Goal: Task Accomplishment & Management: Manage account settings

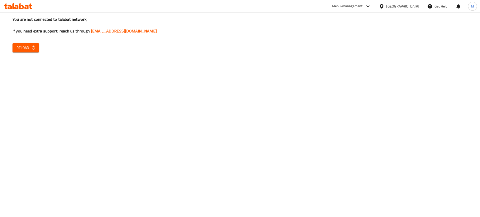
click at [17, 6] on icon at bounding box center [16, 7] width 4 height 4
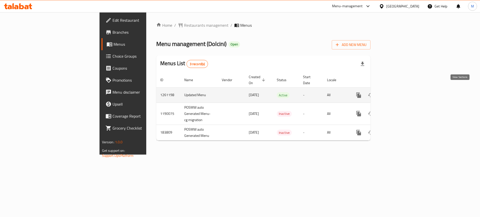
click at [398, 92] on icon "enhanced table" at bounding box center [395, 95] width 6 height 6
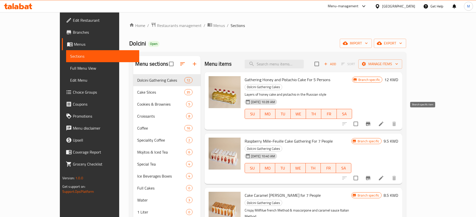
click at [370, 122] on icon "Branch-specific-item" at bounding box center [367, 124] width 5 height 4
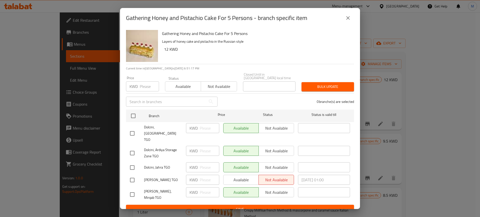
drag, startPoint x: 346, startPoint y: 21, endPoint x: 401, endPoint y: 87, distance: 86.0
click at [346, 21] on icon "close" at bounding box center [348, 18] width 6 height 6
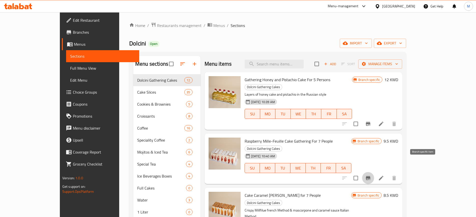
click at [371, 175] on icon "Branch-specific-item" at bounding box center [368, 178] width 6 height 6
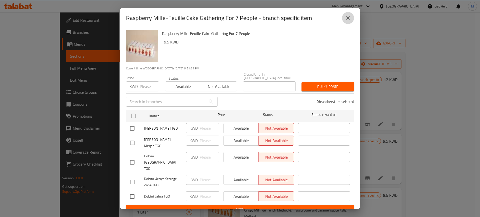
click at [347, 24] on button "close" at bounding box center [348, 18] width 12 height 12
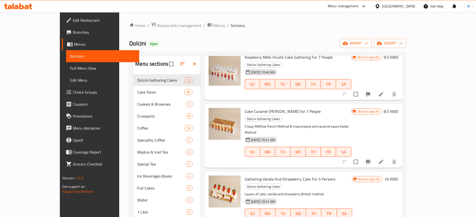
scroll to position [94, 0]
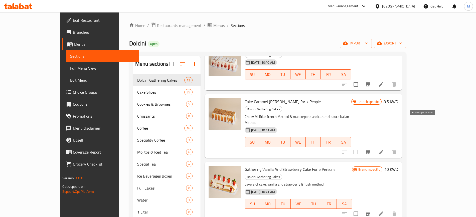
click at [371, 149] on icon "Branch-specific-item" at bounding box center [368, 152] width 6 height 6
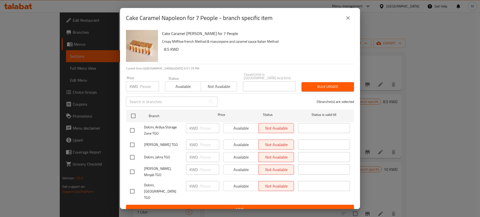
click at [351, 22] on button "close" at bounding box center [348, 18] width 12 height 12
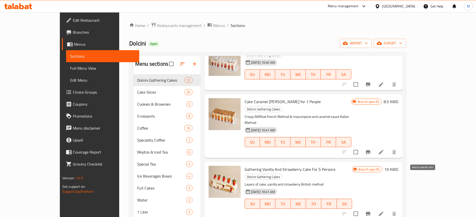
click at [370, 212] on icon "Branch-specific-item" at bounding box center [367, 214] width 5 height 4
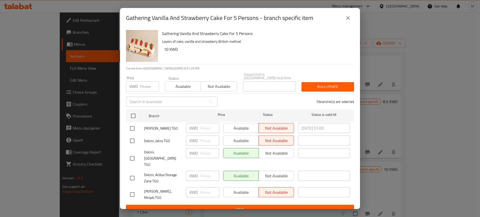
click at [349, 24] on button "close" at bounding box center [348, 18] width 12 height 12
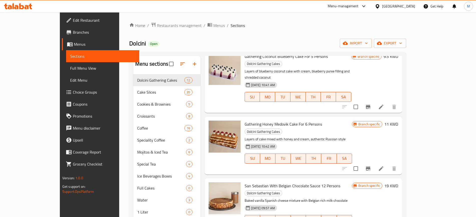
scroll to position [281, 0]
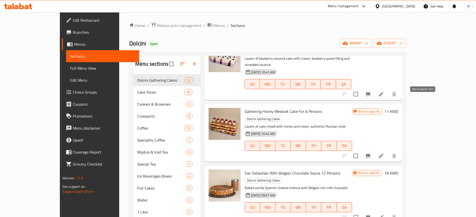
click at [371, 153] on icon "Branch-specific-item" at bounding box center [368, 156] width 6 height 6
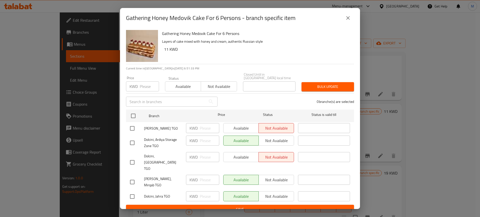
drag, startPoint x: 346, startPoint y: 21, endPoint x: 375, endPoint y: 70, distance: 57.3
click at [346, 21] on icon "close" at bounding box center [348, 18] width 6 height 6
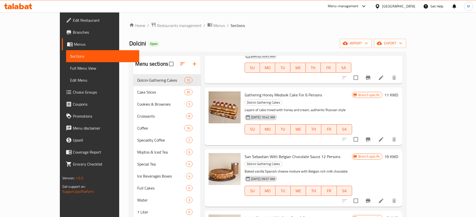
scroll to position [313, 0]
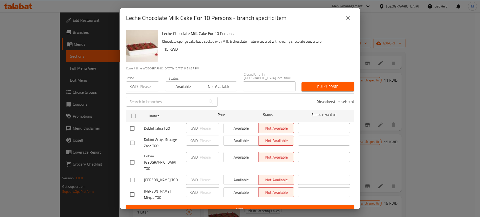
drag, startPoint x: 346, startPoint y: 18, endPoint x: 349, endPoint y: 29, distance: 11.9
click at [346, 18] on button "close" at bounding box center [348, 18] width 12 height 12
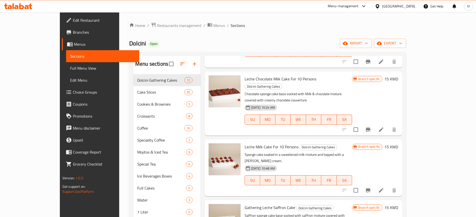
scroll to position [438, 0]
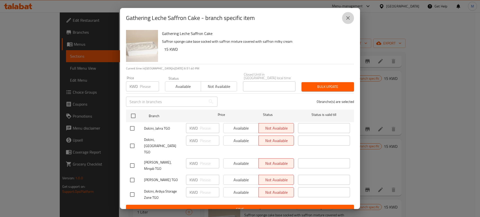
click at [349, 24] on button "close" at bounding box center [348, 18] width 12 height 12
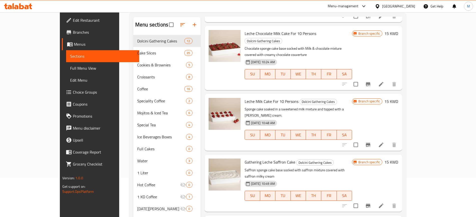
scroll to position [70, 0]
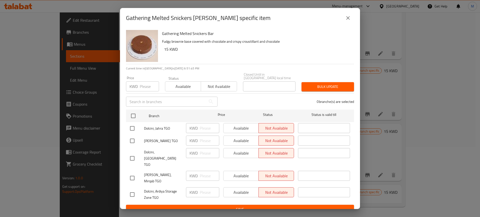
click at [350, 20] on icon "close" at bounding box center [348, 18] width 6 height 6
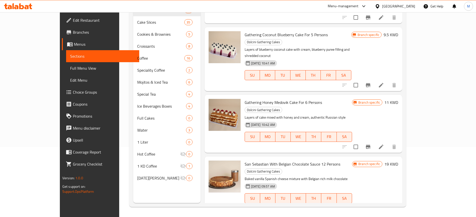
scroll to position [193, 0]
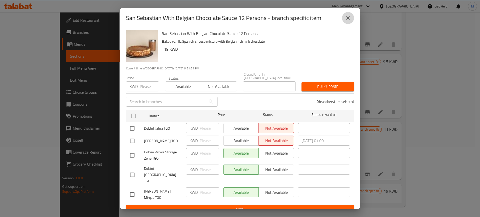
click at [349, 24] on button "close" at bounding box center [348, 18] width 12 height 12
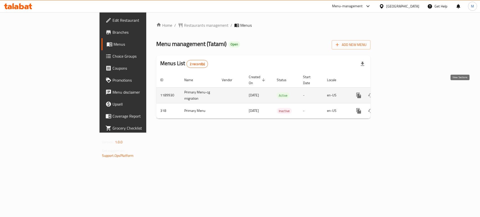
click at [401, 90] on link "enhanced table" at bounding box center [395, 96] width 12 height 12
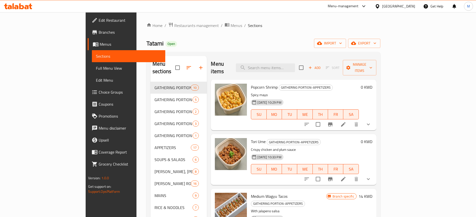
click at [99, 90] on span "Choice Groups" at bounding box center [130, 92] width 62 height 6
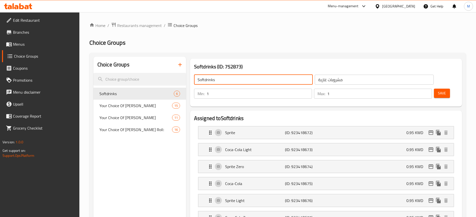
click at [205, 80] on input "Softdrinks" at bounding box center [253, 80] width 119 height 10
click at [244, 81] on input "Soft drinks" at bounding box center [253, 80] width 119 height 10
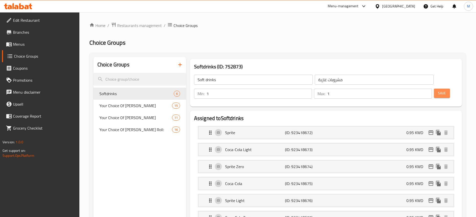
click at [438, 90] on span "Save" at bounding box center [442, 93] width 8 height 6
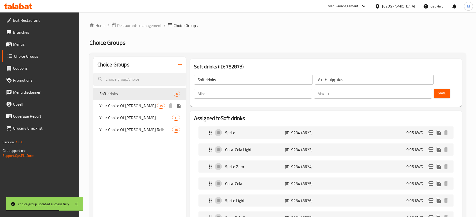
click at [150, 105] on span "Your Choice Of [PERSON_NAME]" at bounding box center [128, 106] width 58 height 6
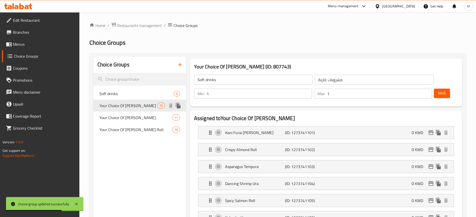
type input "Your Choice Of [PERSON_NAME]"
type input "اختيارك من [PERSON_NAME]"
type input "5"
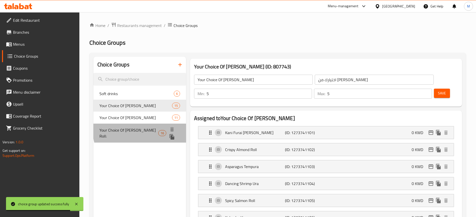
click at [145, 130] on span "Your Choice Of [PERSON_NAME] Roll:" at bounding box center [128, 133] width 59 height 12
type input "Your Choice Of [PERSON_NAME] Roll:"
type input "اختيارك من ماكي رول:"
type input "1"
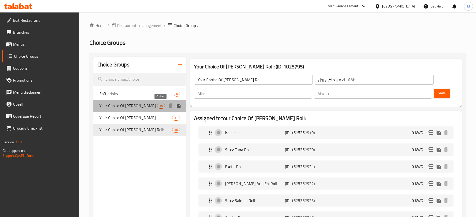
click at [162, 108] on div "15" at bounding box center [161, 106] width 8 height 6
type input "Your Choice Of [PERSON_NAME]"
type input "اختيارك من [PERSON_NAME]"
type input "5"
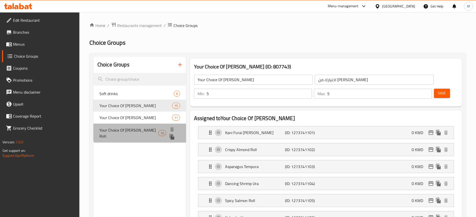
click at [149, 131] on span "Your Choice Of [PERSON_NAME] Roll:" at bounding box center [128, 133] width 59 height 12
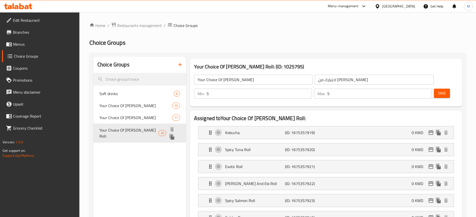
type input "Your Choice Of [PERSON_NAME] Roll:"
type input "اختيارك من ماكي رول:"
type input "1"
click at [144, 103] on span "Your Choice Of [PERSON_NAME]" at bounding box center [128, 106] width 58 height 6
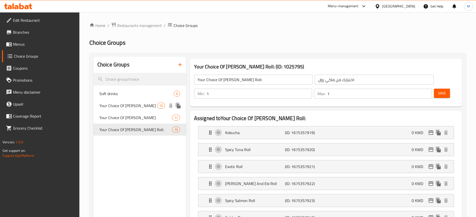
type input "Your Choice Of [PERSON_NAME]"
type input "اختيارك من [PERSON_NAME]"
type input "5"
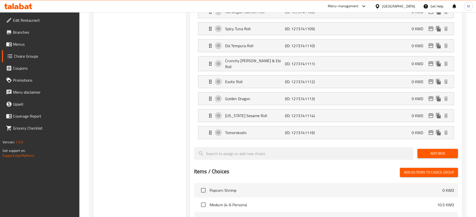
scroll to position [250, 0]
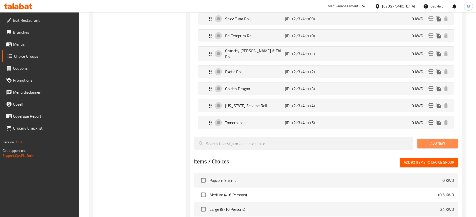
click at [445, 141] on span "Add New" at bounding box center [437, 144] width 33 height 6
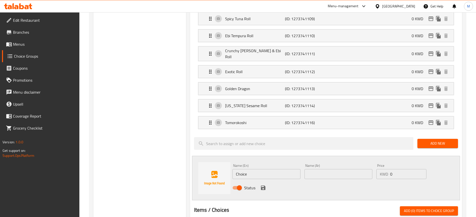
drag, startPoint x: 252, startPoint y: 158, endPoint x: 219, endPoint y: 158, distance: 33.8
click at [219, 158] on div "Name (En) Choice Name (En) Name (Ar) Name (Ar) Price KWD 0 Price Status" at bounding box center [326, 178] width 268 height 45
paste input "Mango Tango [PERSON_NAME]"
type input "Mango Tango [PERSON_NAME]"
click at [326, 169] on input "text" at bounding box center [338, 174] width 68 height 10
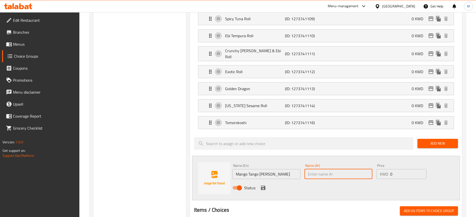
paste input "[PERSON_NAME]"
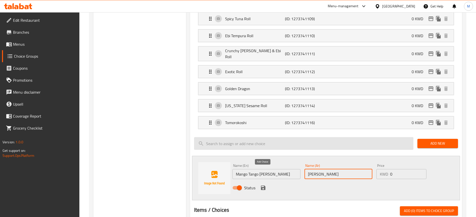
type input "[PERSON_NAME]"
click at [262, 185] on icon "save" at bounding box center [263, 188] width 6 height 6
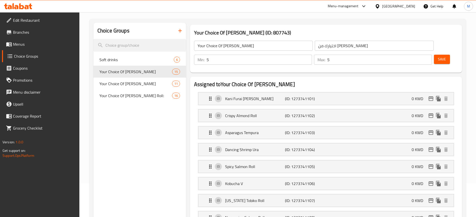
scroll to position [0, 0]
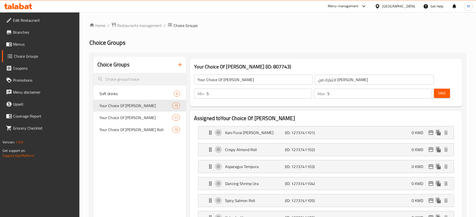
click at [438, 90] on span "Save" at bounding box center [442, 93] width 8 height 6
click at [165, 46] on h2 "Choice Groups" at bounding box center [277, 43] width 376 height 8
drag, startPoint x: 126, startPoint y: 95, endPoint x: 141, endPoint y: 95, distance: 14.5
click at [126, 95] on span "Soft drinks" at bounding box center [128, 94] width 59 height 6
type input "Soft drinks"
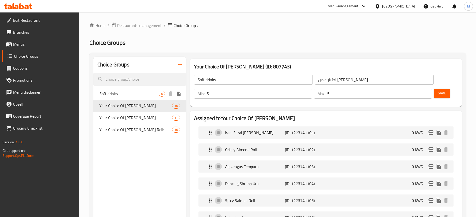
type input "مشروبات غازية"
type input "1"
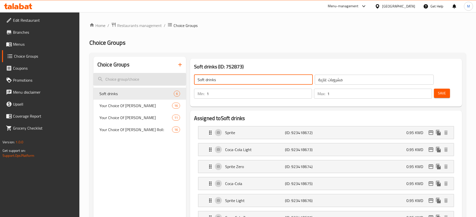
drag, startPoint x: 184, startPoint y: 84, endPoint x: 179, endPoint y: 84, distance: 5.3
type input "Your choice of soft drink"
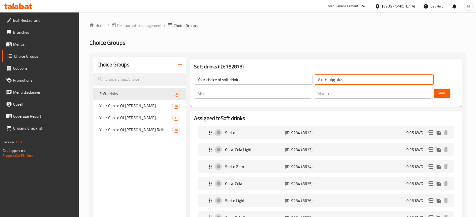
drag, startPoint x: 326, startPoint y: 82, endPoint x: 276, endPoint y: 82, distance: 49.5
click at [276, 82] on div "Your choice of soft drink ​ مشروبات غازية ​" at bounding box center [313, 80] width 245 height 16
type input "اختيارك من المشروب الغازي"
click at [438, 89] on button "Save" at bounding box center [442, 93] width 16 height 9
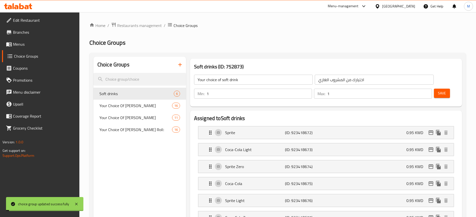
click at [23, 44] on span "Menus" at bounding box center [44, 44] width 62 height 6
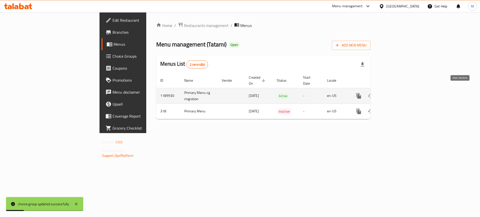
click at [398, 93] on icon "enhanced table" at bounding box center [395, 96] width 6 height 6
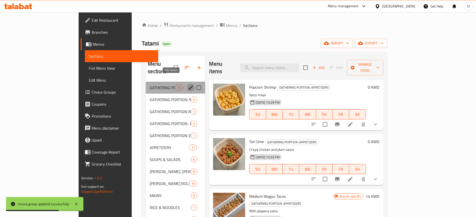
click at [188, 85] on icon "edit" at bounding box center [191, 88] width 6 height 6
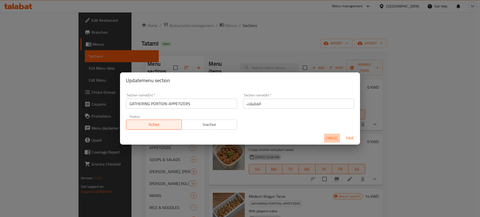
drag, startPoint x: 330, startPoint y: 137, endPoint x: 277, endPoint y: 130, distance: 54.1
click at [330, 137] on span "Cancel" at bounding box center [332, 138] width 12 height 6
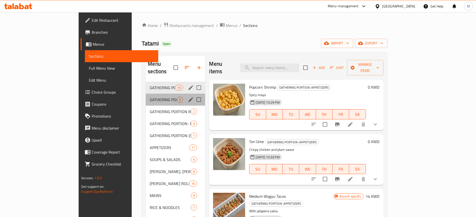
click at [146, 96] on div "GATHERING PORTION-SALADS (Large 6 to 8 Persons) 5" at bounding box center [175, 100] width 59 height 12
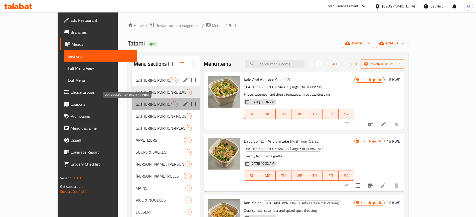
click at [144, 105] on span "GATHERING PORTION RICE (3-4 Persons)" at bounding box center [154, 104] width 36 height 6
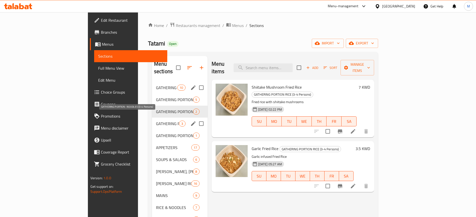
click at [156, 121] on span "GATHERING PORTION- NOODLES (3-4 Persons)" at bounding box center [167, 124] width 23 height 6
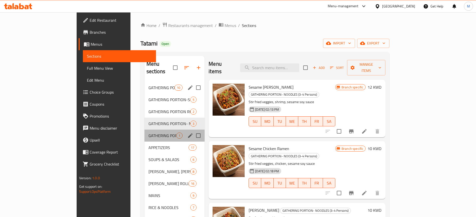
click at [144, 130] on div "GATHERING PORTION-[PERSON_NAME] ROLLS CHOICES OF: 1" at bounding box center [174, 136] width 60 height 12
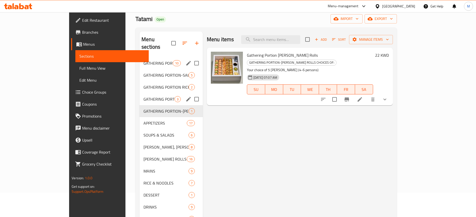
scroll to position [31, 0]
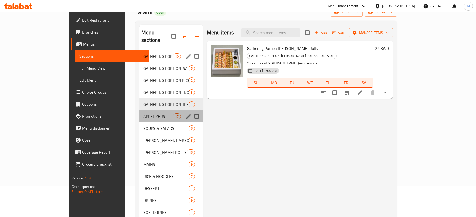
drag, startPoint x: 133, startPoint y: 112, endPoint x: 133, endPoint y: 120, distance: 8.0
click at [139, 112] on div "APPETIZERS 17" at bounding box center [170, 117] width 63 height 12
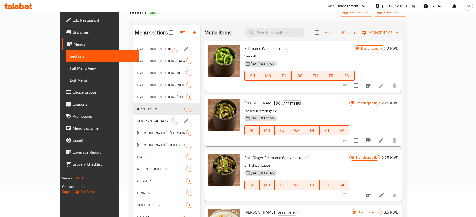
click at [137, 120] on span "SOUPS & SALADS" at bounding box center [154, 121] width 35 height 6
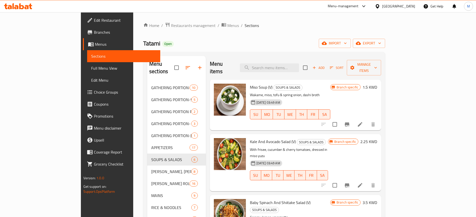
click at [143, 42] on div "Tatami Open import export" at bounding box center [264, 43] width 242 height 9
click at [171, 28] on span "Restaurants management" at bounding box center [193, 26] width 45 height 6
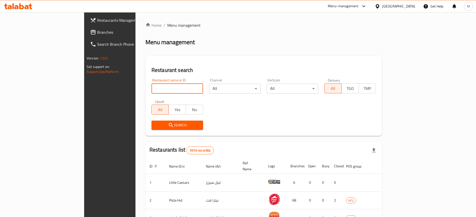
click at [151, 93] on input "search" at bounding box center [177, 89] width 52 height 10
type input "88 burger"
click button "Search" at bounding box center [177, 125] width 52 height 9
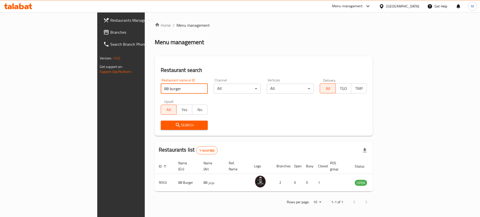
click at [325, 27] on ol "Home / Menu management" at bounding box center [264, 25] width 218 height 6
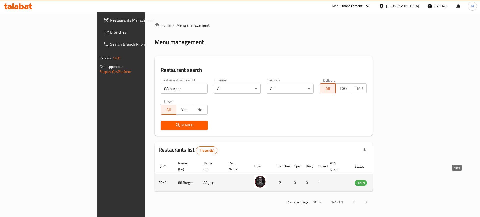
click at [387, 181] on icon "enhanced table" at bounding box center [384, 183] width 6 height 4
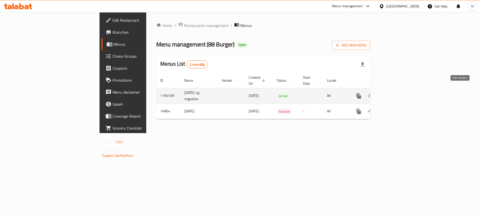
click at [398, 93] on icon "enhanced table" at bounding box center [395, 96] width 6 height 6
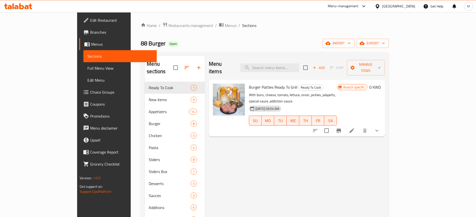
click at [335, 30] on div "Home / Restaurants management / Menus / Sections 88 Burger Open import export M…" at bounding box center [265, 149] width 248 height 255
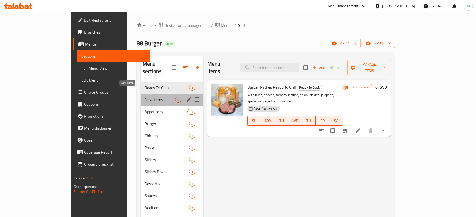
drag, startPoint x: 124, startPoint y: 94, endPoint x: 126, endPoint y: 101, distance: 7.7
click at [145, 97] on span "New items" at bounding box center [160, 100] width 30 height 6
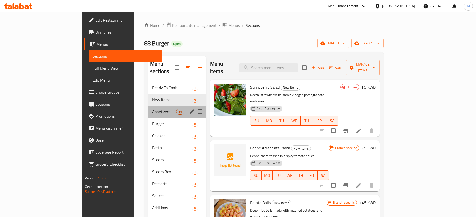
click at [148, 106] on div "Appetizers 14" at bounding box center [177, 112] width 58 height 12
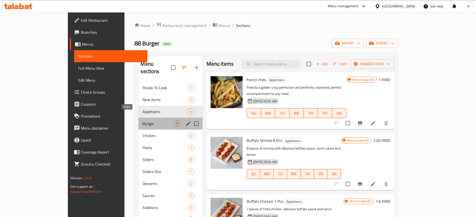
click at [142, 121] on span "Burger" at bounding box center [158, 124] width 32 height 6
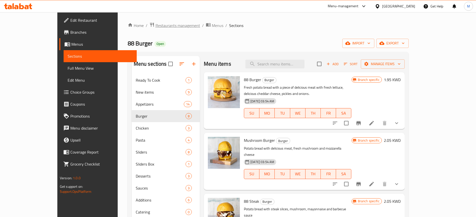
drag, startPoint x: 145, startPoint y: 40, endPoint x: 136, endPoint y: 25, distance: 17.7
click at [145, 40] on div "88 Burger Open import export" at bounding box center [268, 43] width 281 height 9
click at [155, 25] on span "Restaurants management" at bounding box center [177, 26] width 45 height 6
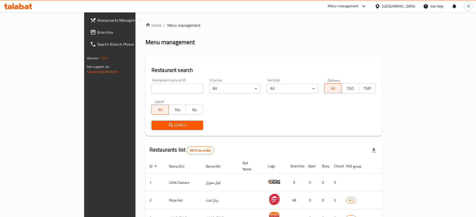
click at [20, 5] on icon at bounding box center [21, 6] width 5 height 6
